Goal: Transaction & Acquisition: Purchase product/service

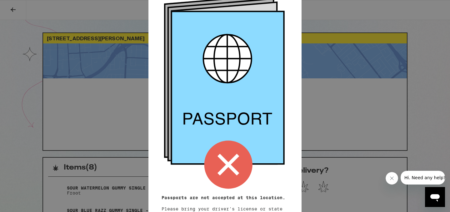
scroll to position [79, 0]
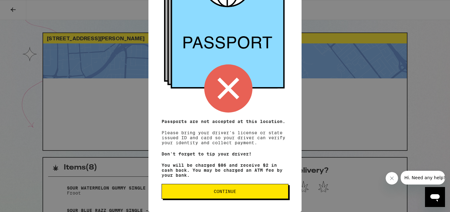
click at [224, 195] on button "Continue" at bounding box center [225, 191] width 127 height 15
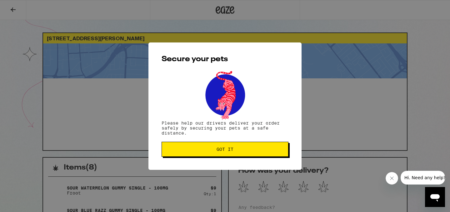
click at [221, 149] on span "Got it" at bounding box center [225, 149] width 17 height 4
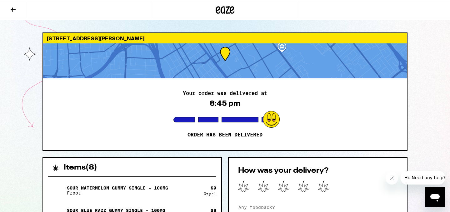
click at [13, 8] on icon at bounding box center [13, 10] width 8 height 8
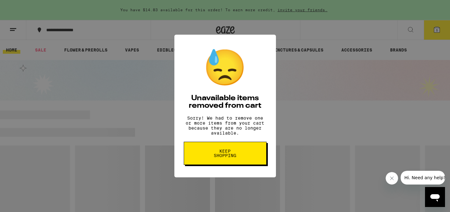
click at [226, 158] on span "Keep Shopping" at bounding box center [225, 153] width 32 height 9
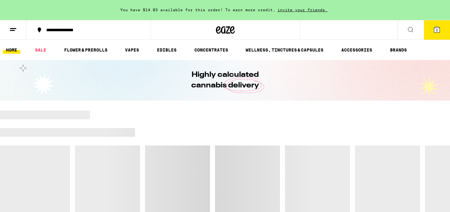
click at [437, 28] on button "5" at bounding box center [437, 29] width 26 height 19
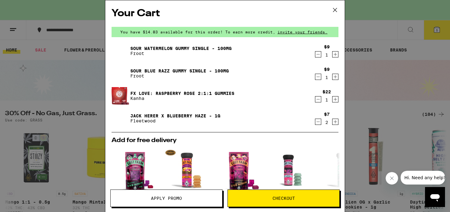
click at [336, 9] on icon at bounding box center [335, 10] width 4 height 4
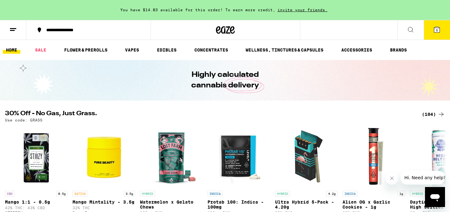
click at [13, 28] on line at bounding box center [13, 28] width 6 height 0
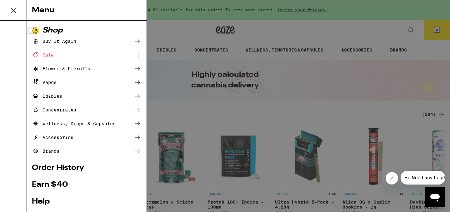
click at [191, 16] on div "Menu Shop Buy It Again Sale Flower & Prerolls Vapes Edibles Concentrates Wellne…" at bounding box center [225, 106] width 450 height 212
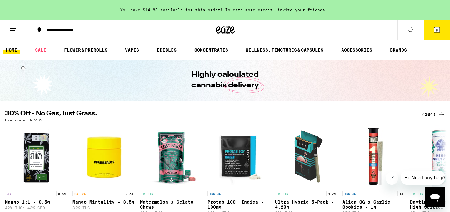
click at [14, 27] on icon at bounding box center [13, 30] width 8 height 8
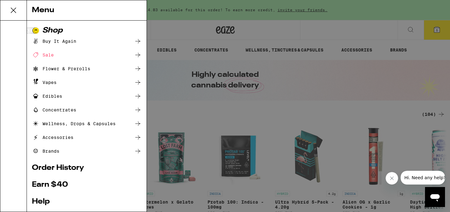
click at [77, 168] on link "Order History" at bounding box center [87, 169] width 110 height 8
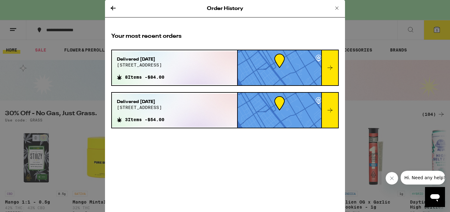
click at [336, 7] on icon at bounding box center [337, 8] width 3 height 3
